Goal: Task Accomplishment & Management: Manage account settings

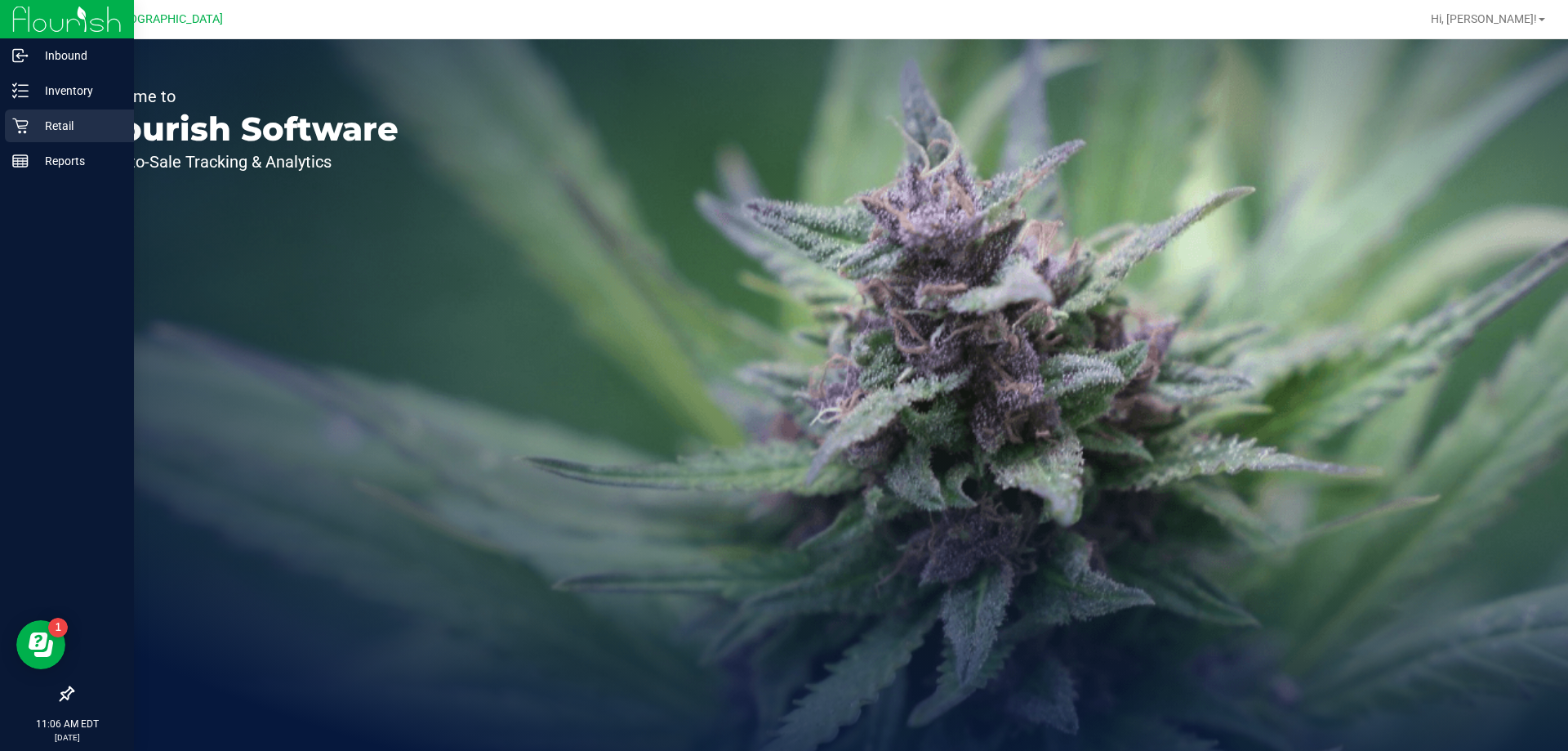
click at [76, 130] on p "Retail" at bounding box center [78, 126] width 98 height 19
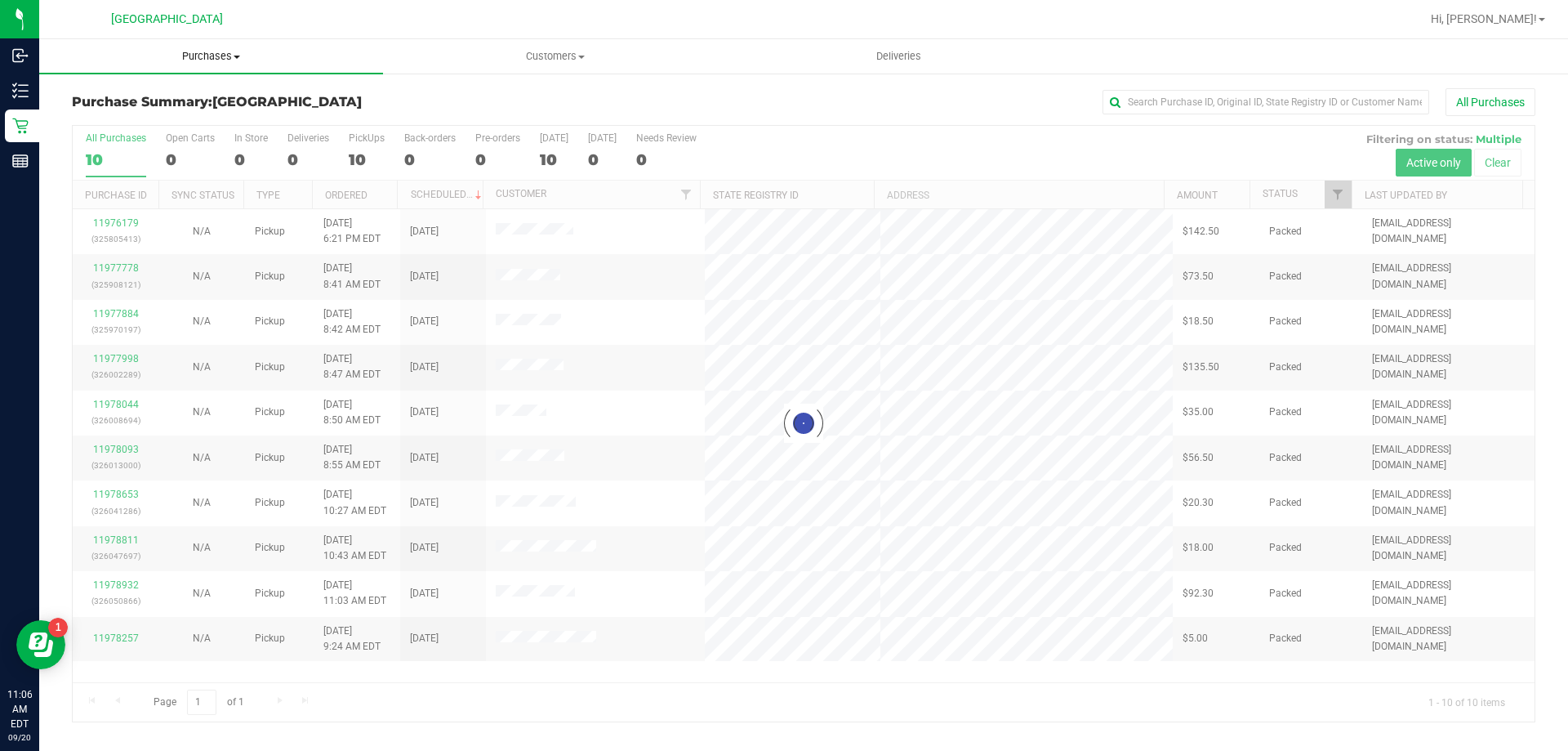
click at [206, 60] on span "Purchases" at bounding box center [211, 56] width 343 height 15
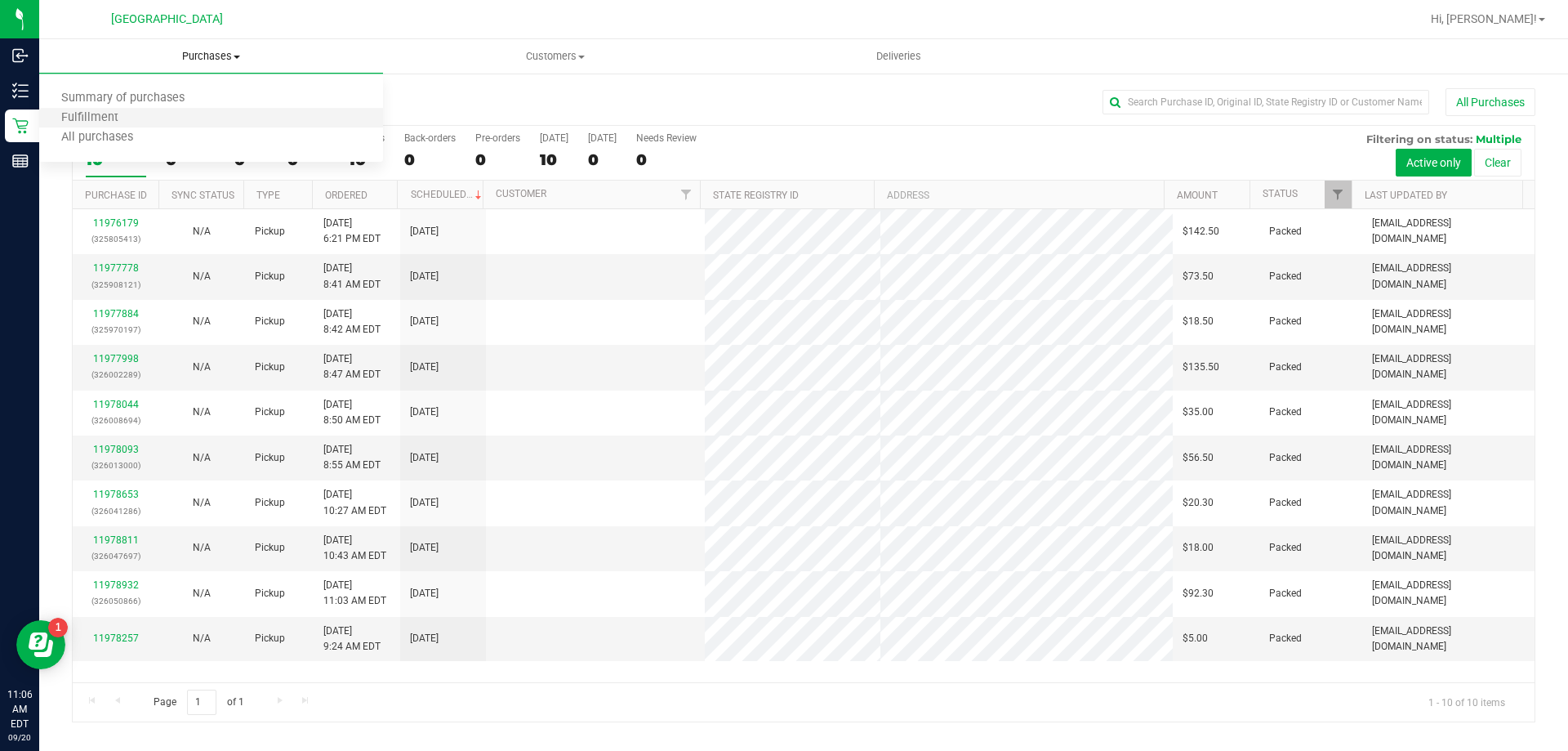
click at [192, 122] on li "Fulfillment" at bounding box center [211, 119] width 343 height 19
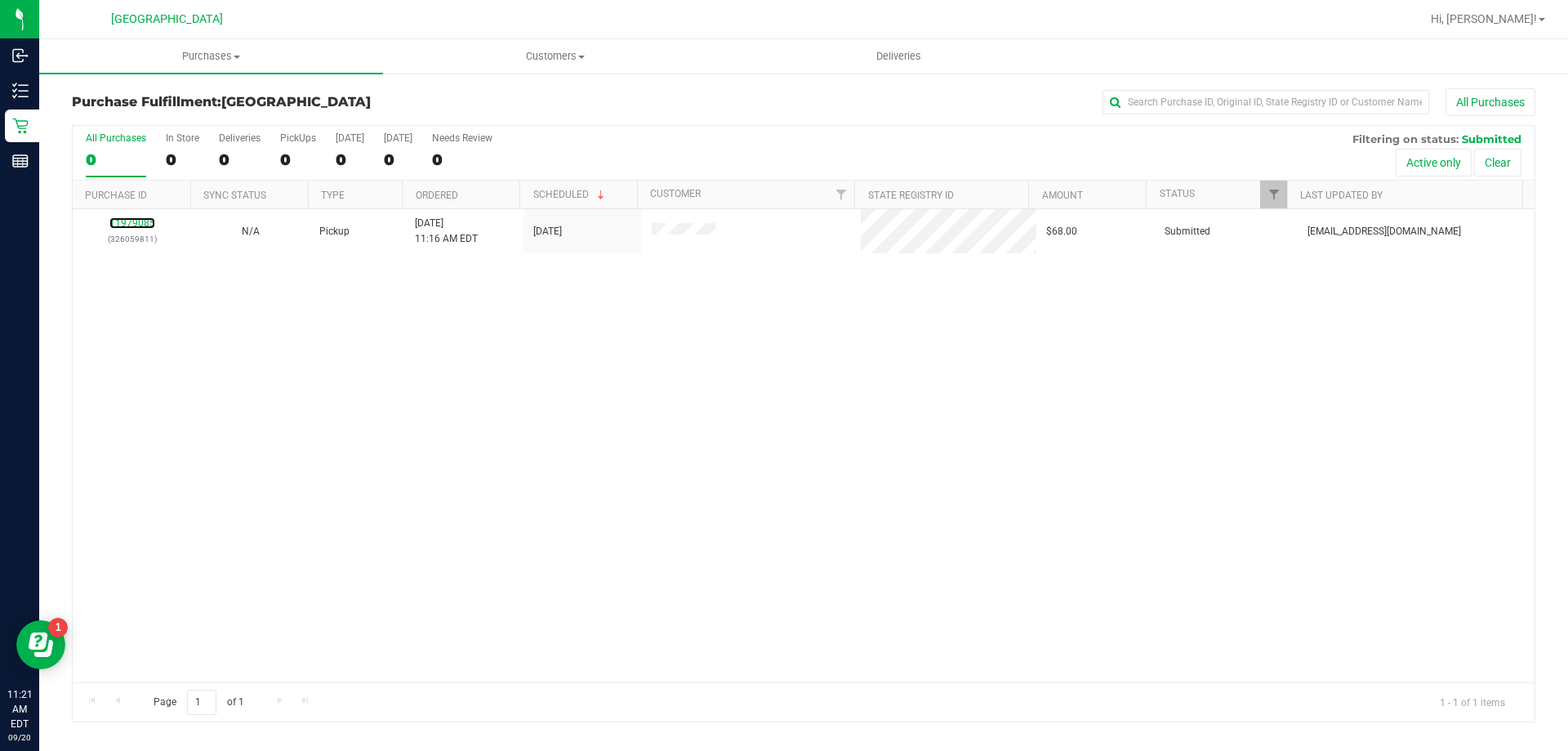
click at [128, 227] on link "11979085" at bounding box center [133, 222] width 46 height 11
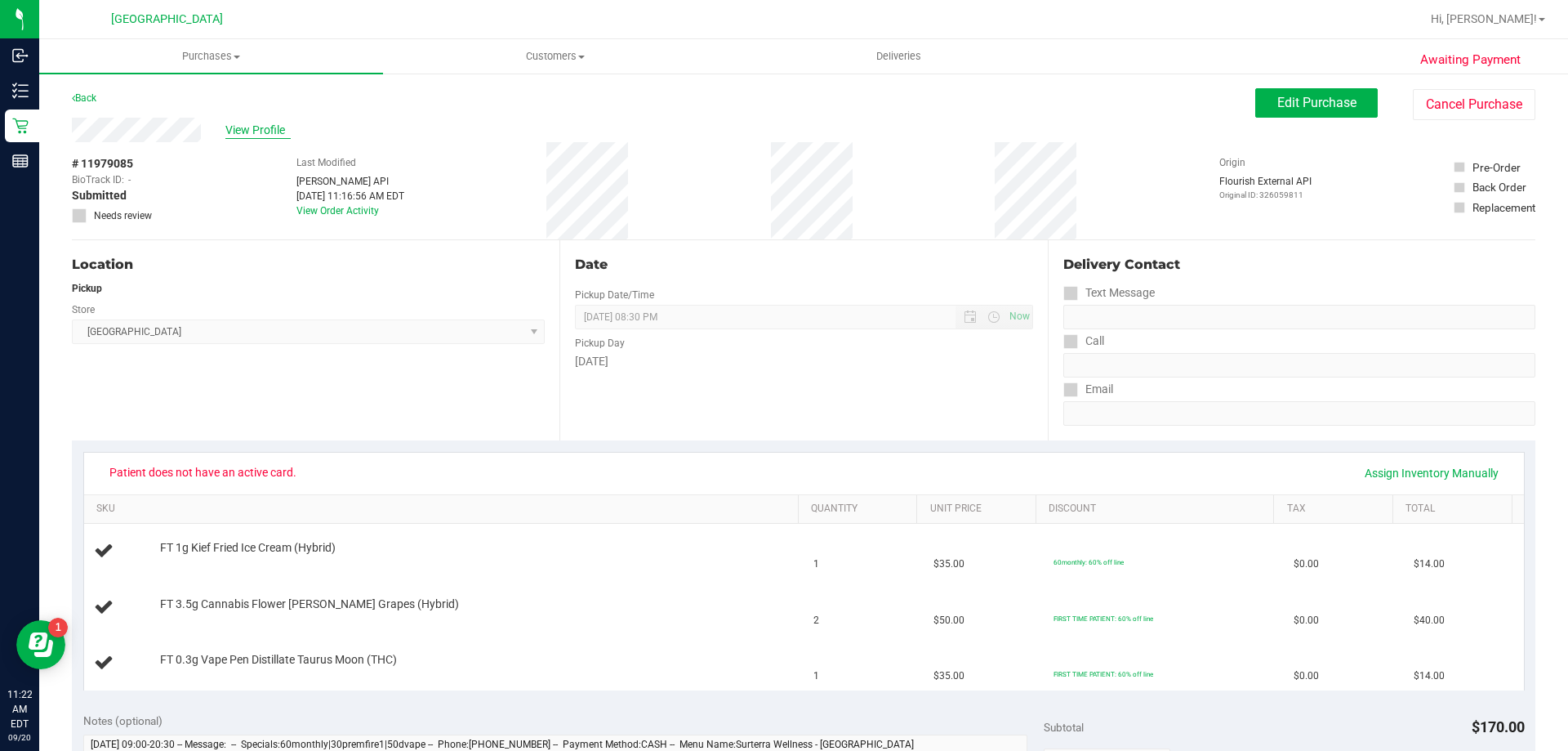
click at [264, 130] on span "View Profile" at bounding box center [258, 131] width 65 height 18
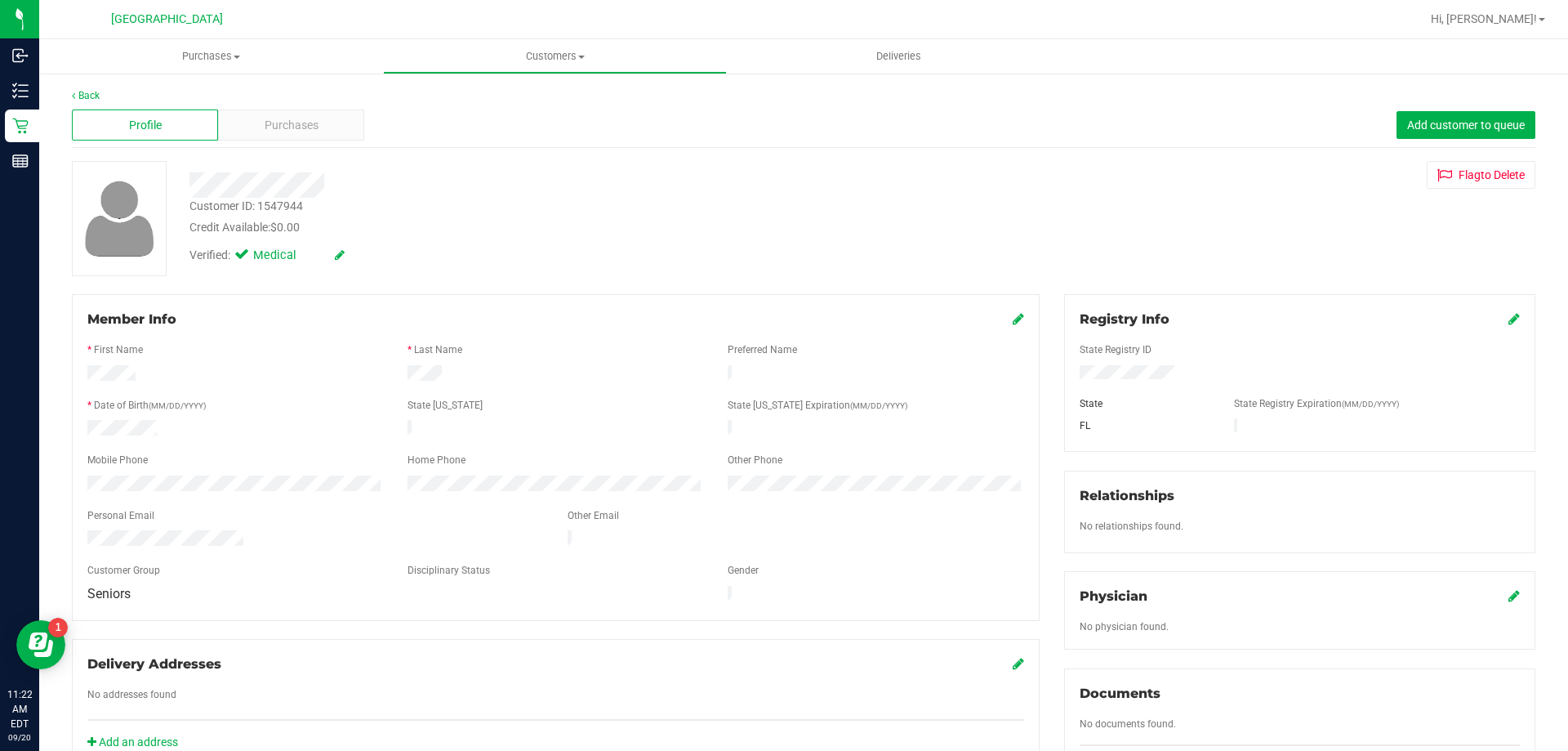
click at [1508, 318] on icon at bounding box center [1514, 318] width 11 height 13
click at [1229, 359] on div "State Registry ID" at bounding box center [1299, 351] width 465 height 18
click at [1160, 218] on div "Customer ID: 1547944 Credit Available: $0.00 Verified: Medical Flag to [GEOGRAP…" at bounding box center [804, 218] width 1488 height 115
click at [1506, 321] on icon at bounding box center [1513, 320] width 15 height 13
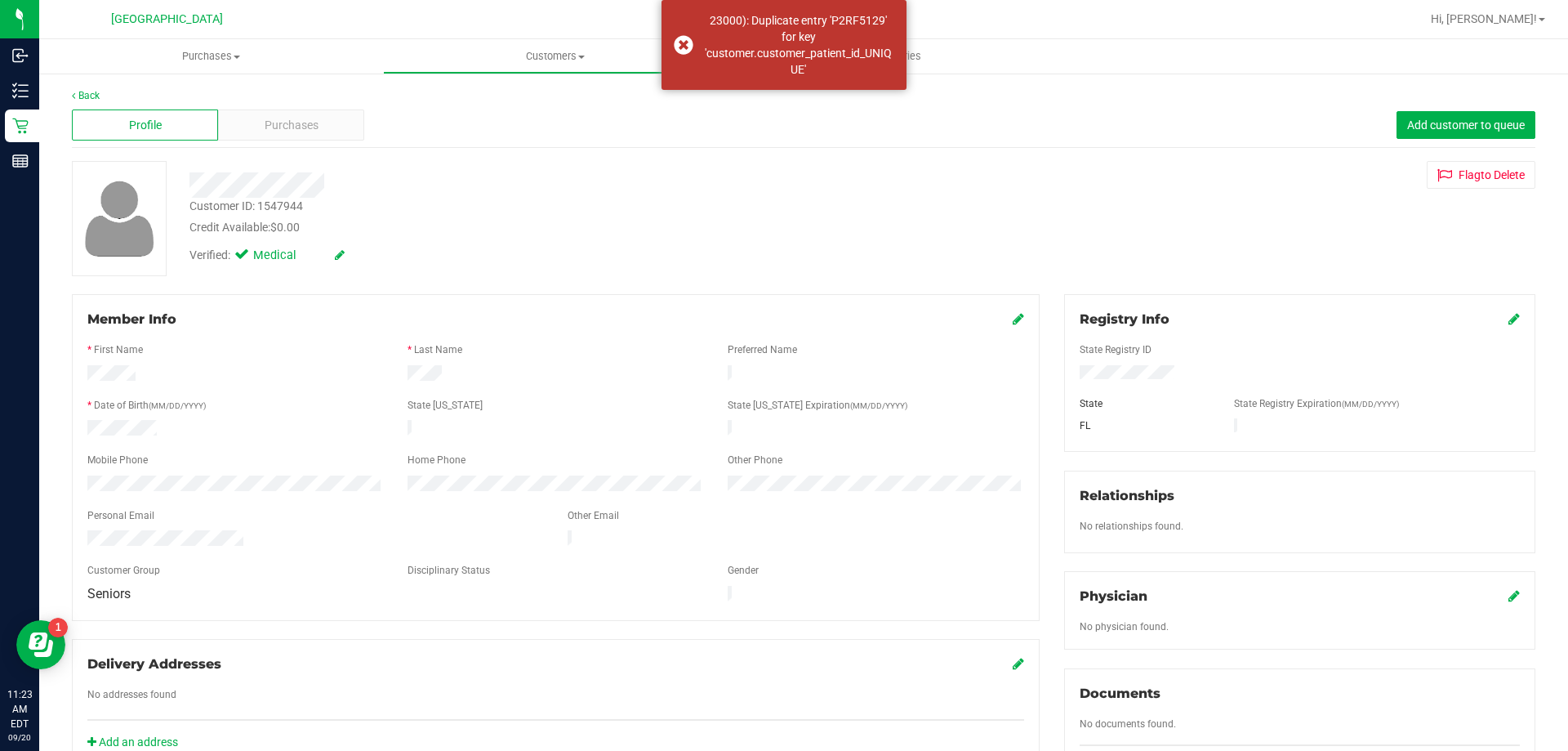
click at [478, 248] on div "Verified: Medical" at bounding box center [549, 254] width 744 height 36
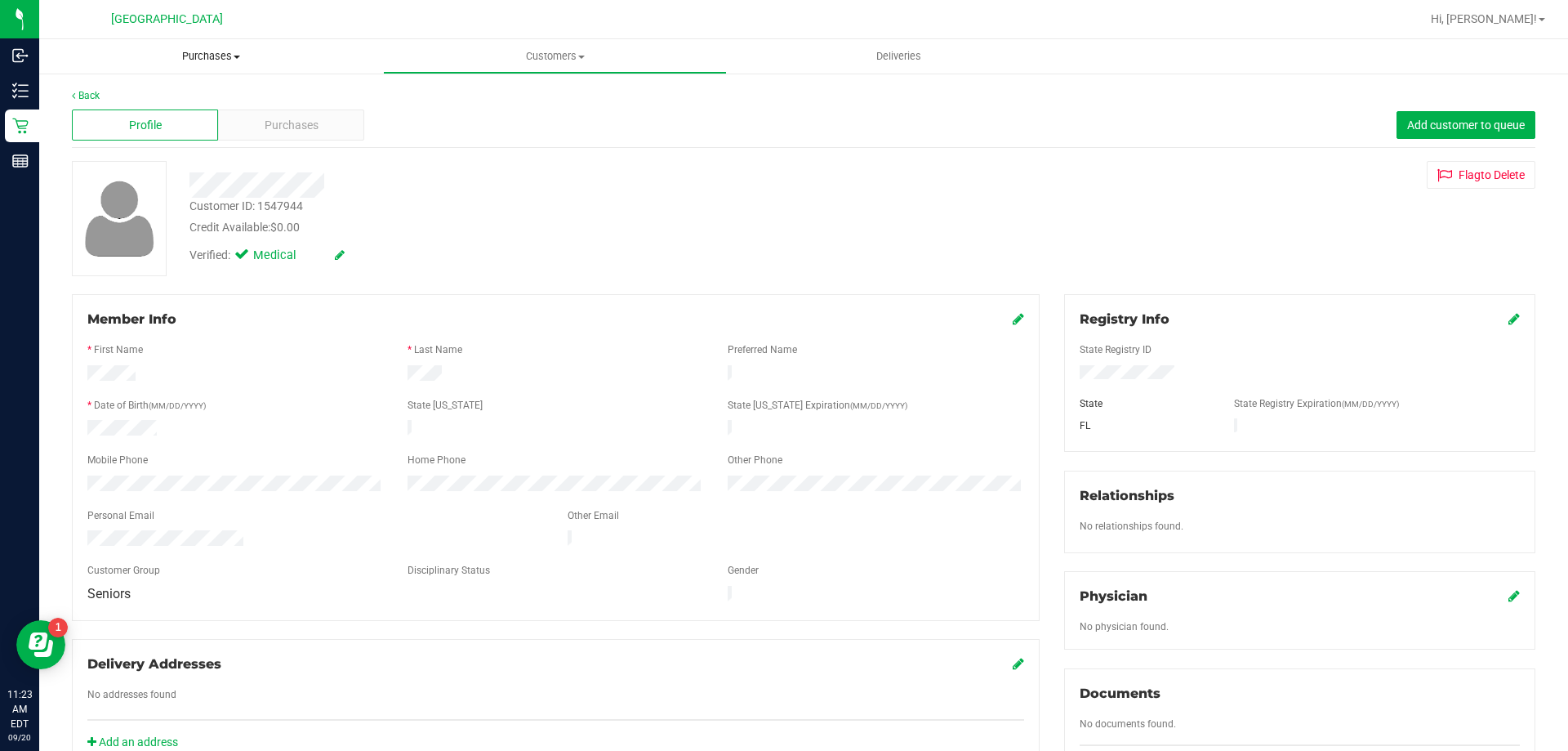
click at [204, 61] on span "Purchases" at bounding box center [211, 56] width 343 height 15
click at [173, 121] on li "Fulfillment" at bounding box center [211, 119] width 343 height 19
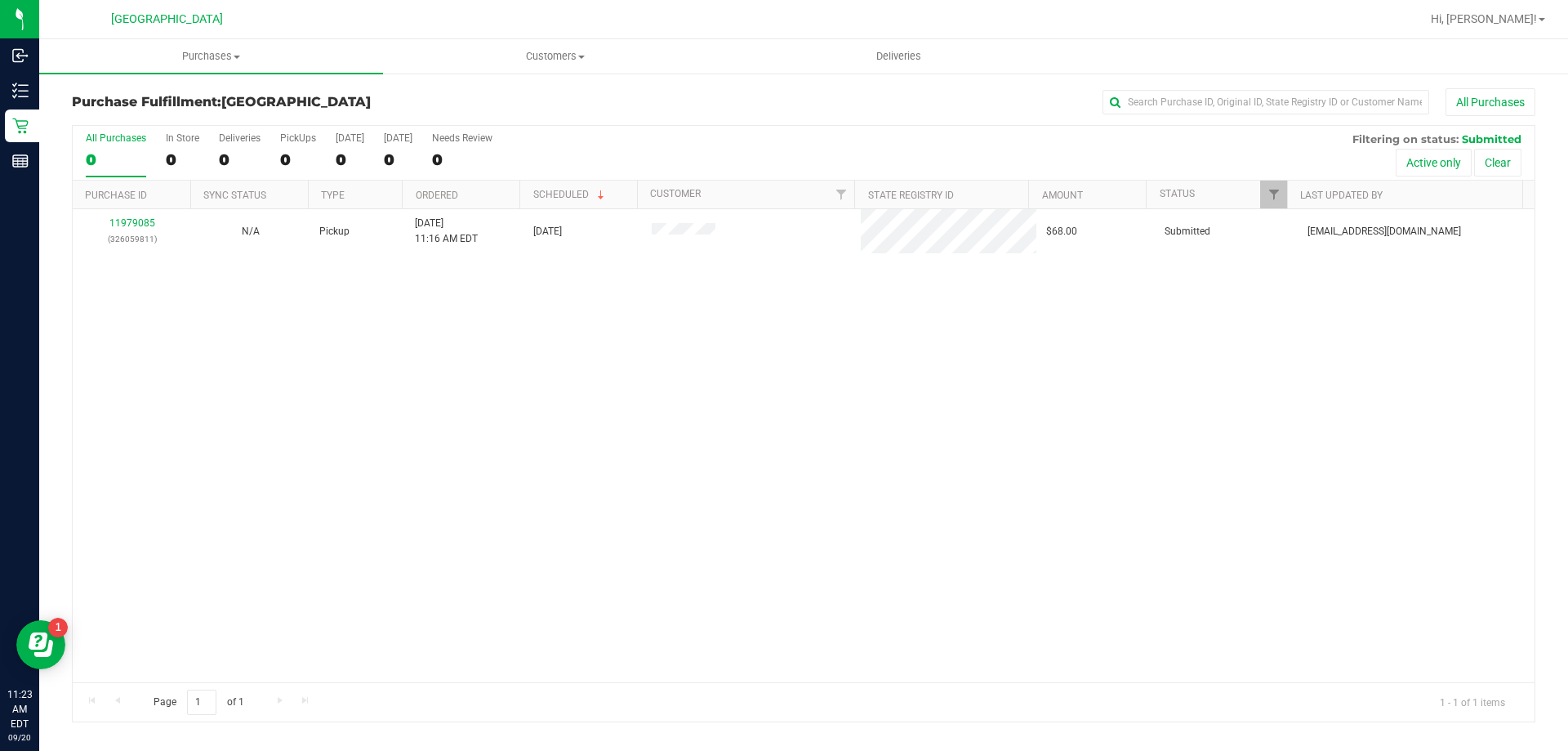
click at [505, 305] on div "11979085 (326059811) N/A Pickup [DATE] 11:16 AM EDT 9/20/2025 $68.00 Submitted …" at bounding box center [804, 445] width 1462 height 473
